Goal: Information Seeking & Learning: Learn about a topic

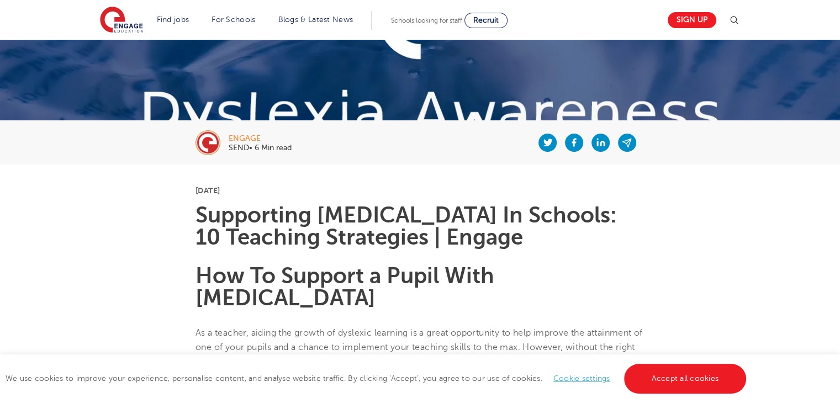
scroll to position [166, 0]
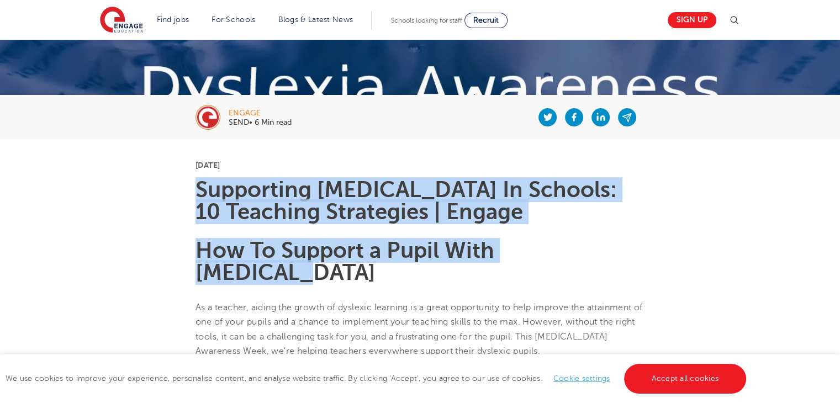
drag, startPoint x: 201, startPoint y: 182, endPoint x: 624, endPoint y: 252, distance: 429.0
copy section "Supporting [MEDICAL_DATA] In Schools: 10 Teaching Strategies | Engage How To Su…"
